Goal: Transaction & Acquisition: Purchase product/service

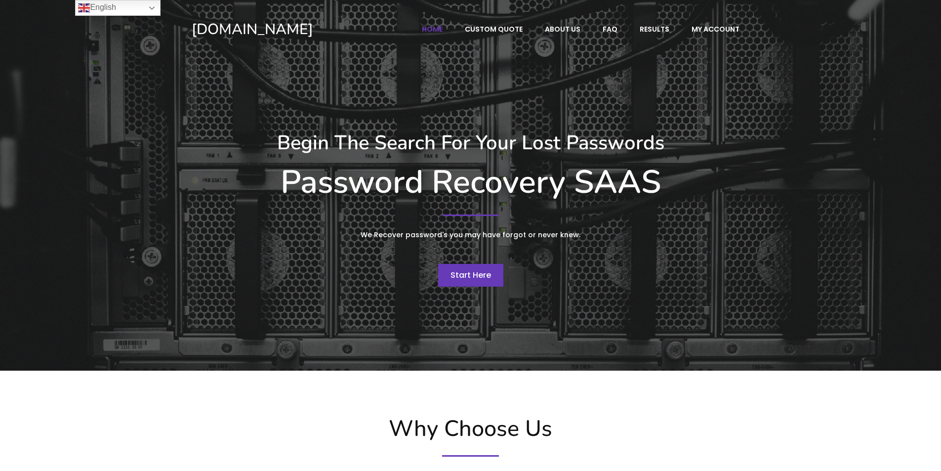
click at [467, 272] on span "Start Here" at bounding box center [470, 274] width 40 height 11
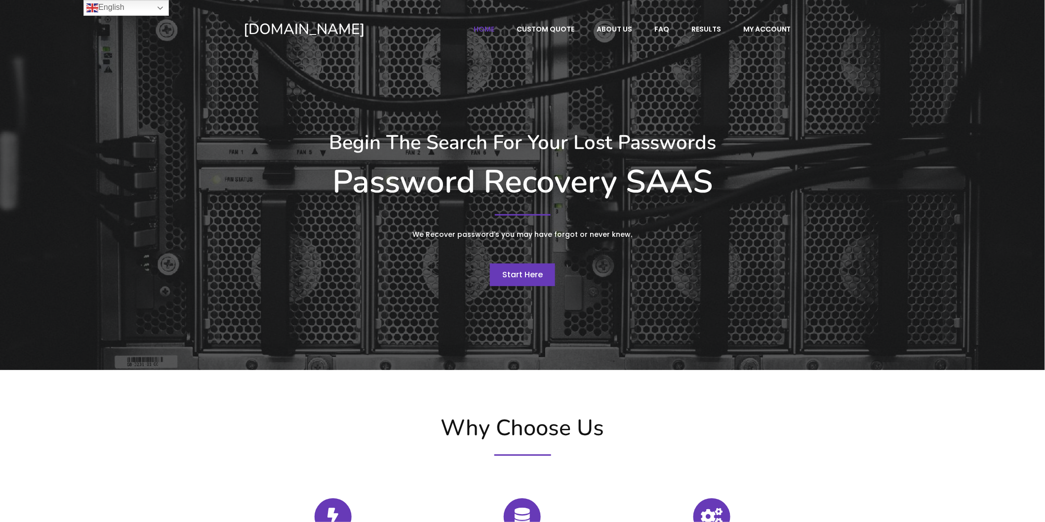
click at [532, 275] on span "Start Here" at bounding box center [522, 274] width 40 height 11
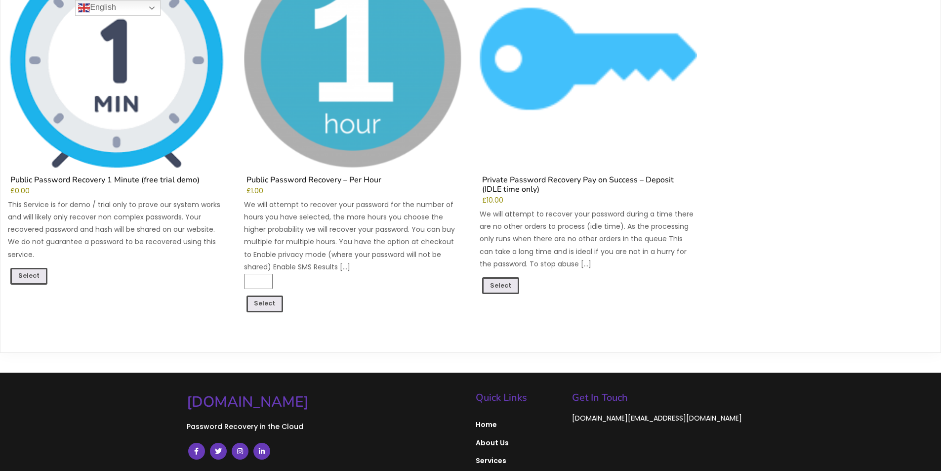
scroll to position [49, 0]
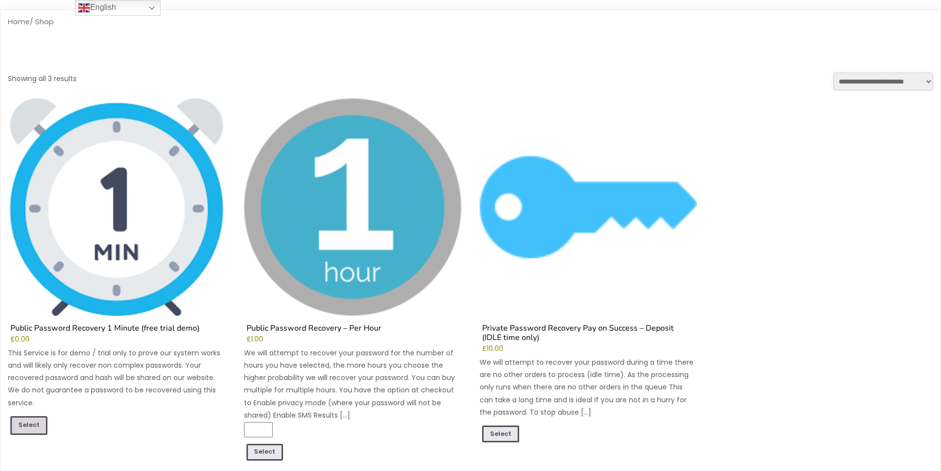
click at [39, 419] on link "Select" at bounding box center [28, 425] width 37 height 19
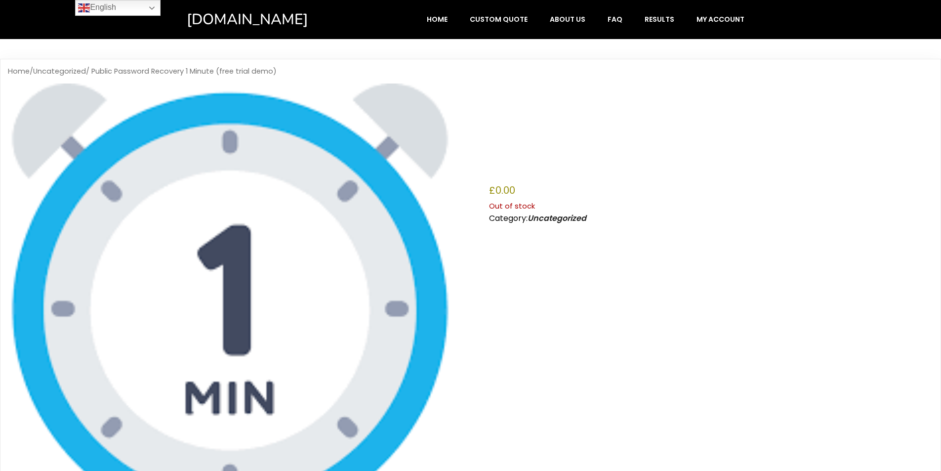
click at [400, 239] on img at bounding box center [230, 305] width 444 height 444
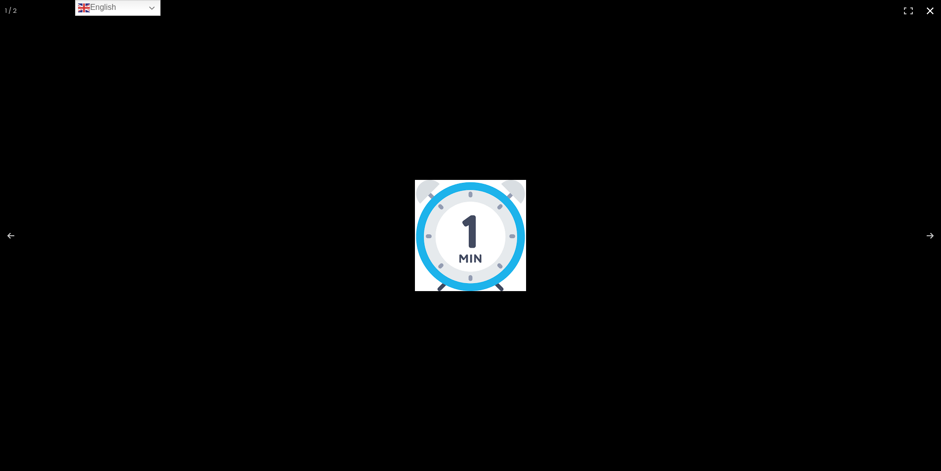
click at [400, 239] on div at bounding box center [470, 235] width 941 height 471
